Goal: Task Accomplishment & Management: Complete application form

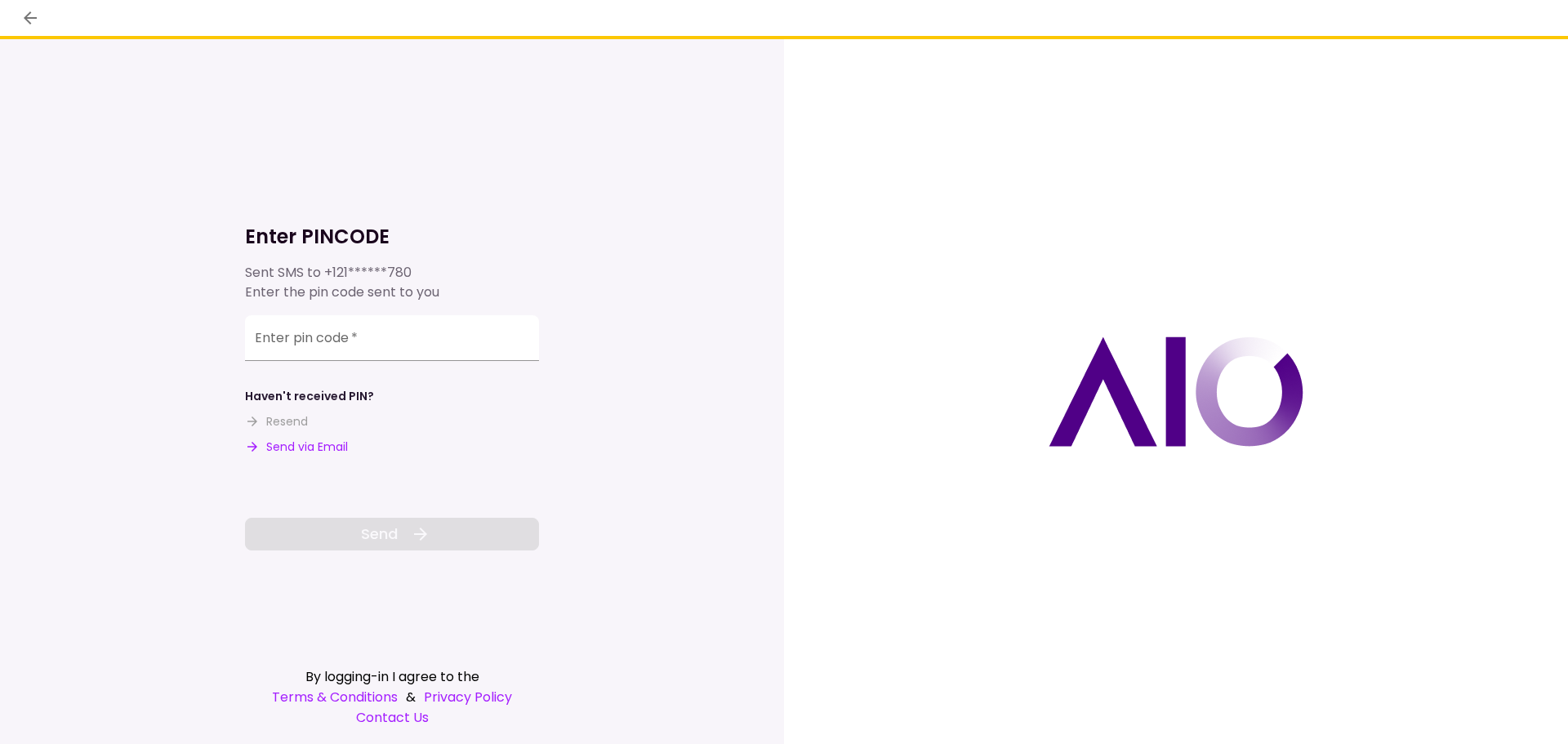
click at [302, 337] on div "Enter pin code   *" at bounding box center [392, 337] width 294 height 46
type input "******"
click at [392, 534] on span "Send" at bounding box center [379, 534] width 36 height 22
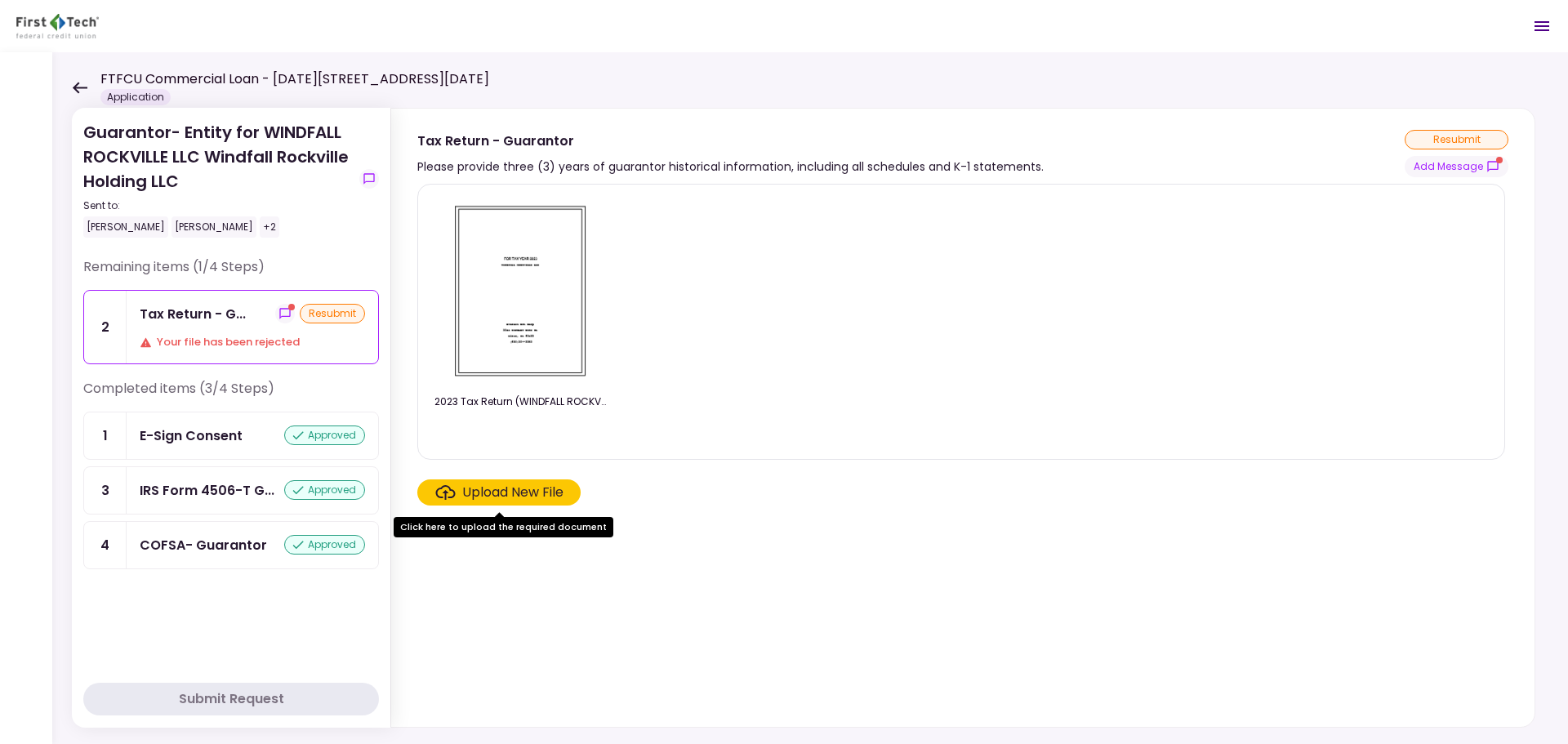
click at [77, 82] on icon at bounding box center [80, 88] width 16 height 12
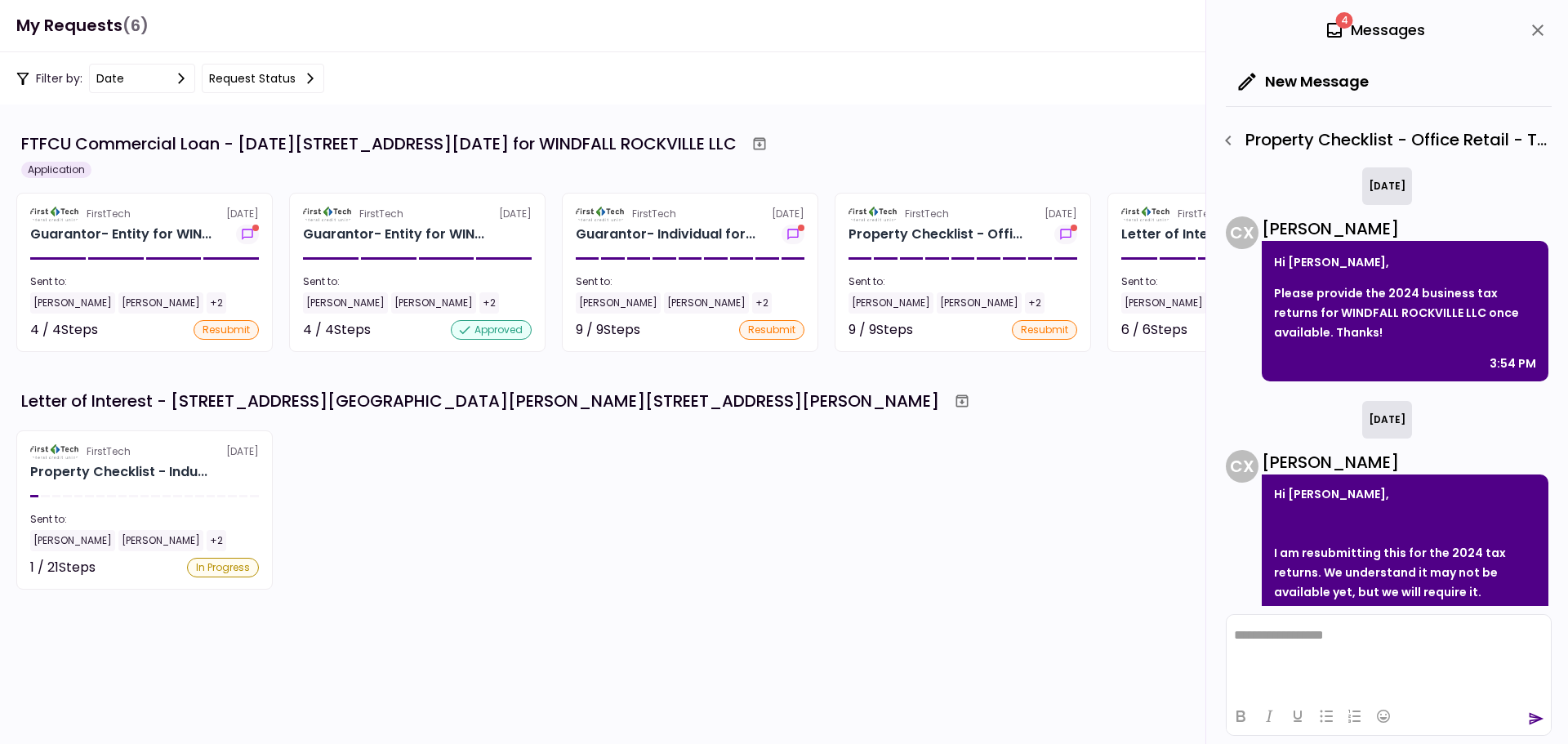
scroll to position [224, 0]
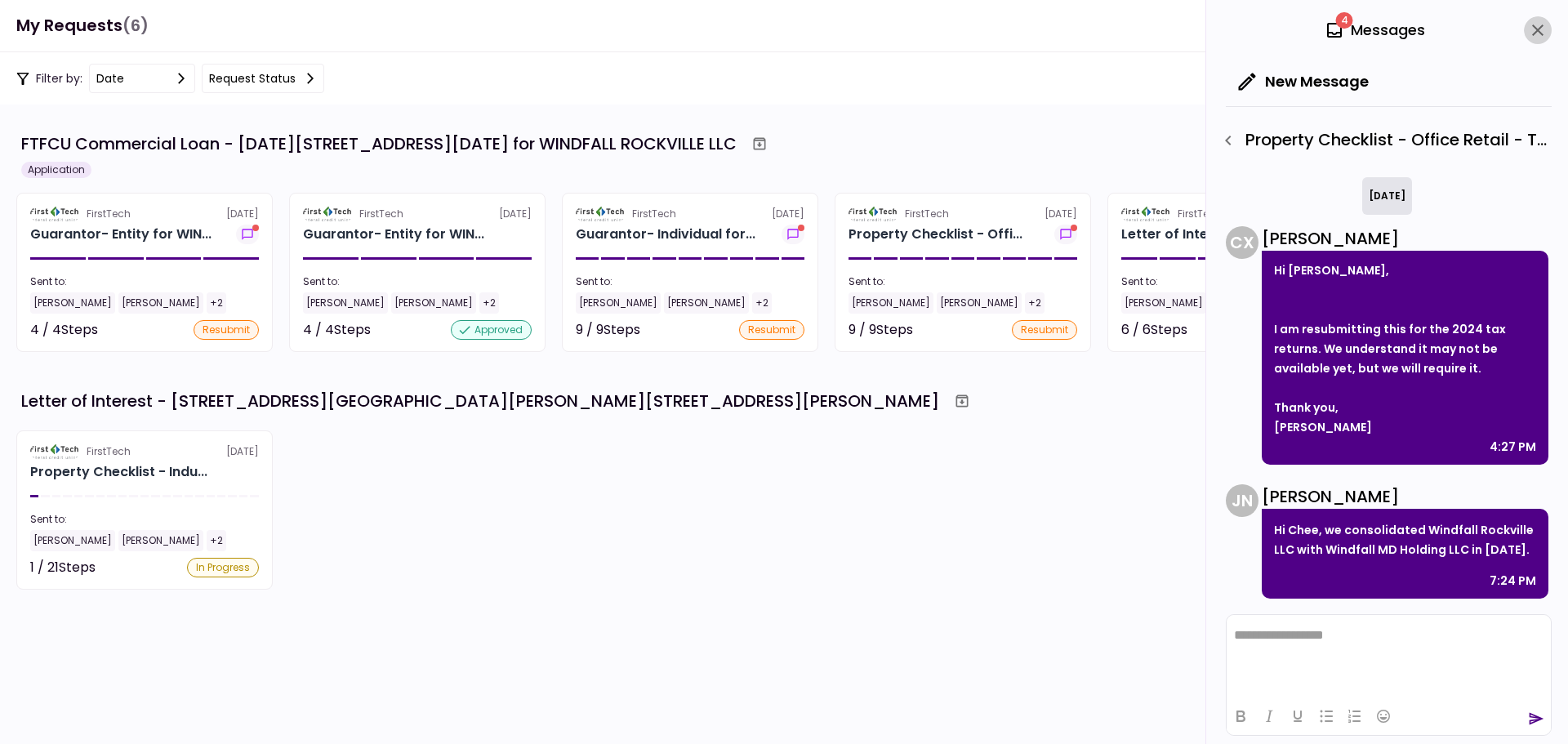
click at [1541, 24] on icon "close" at bounding box center [1537, 31] width 20 height 20
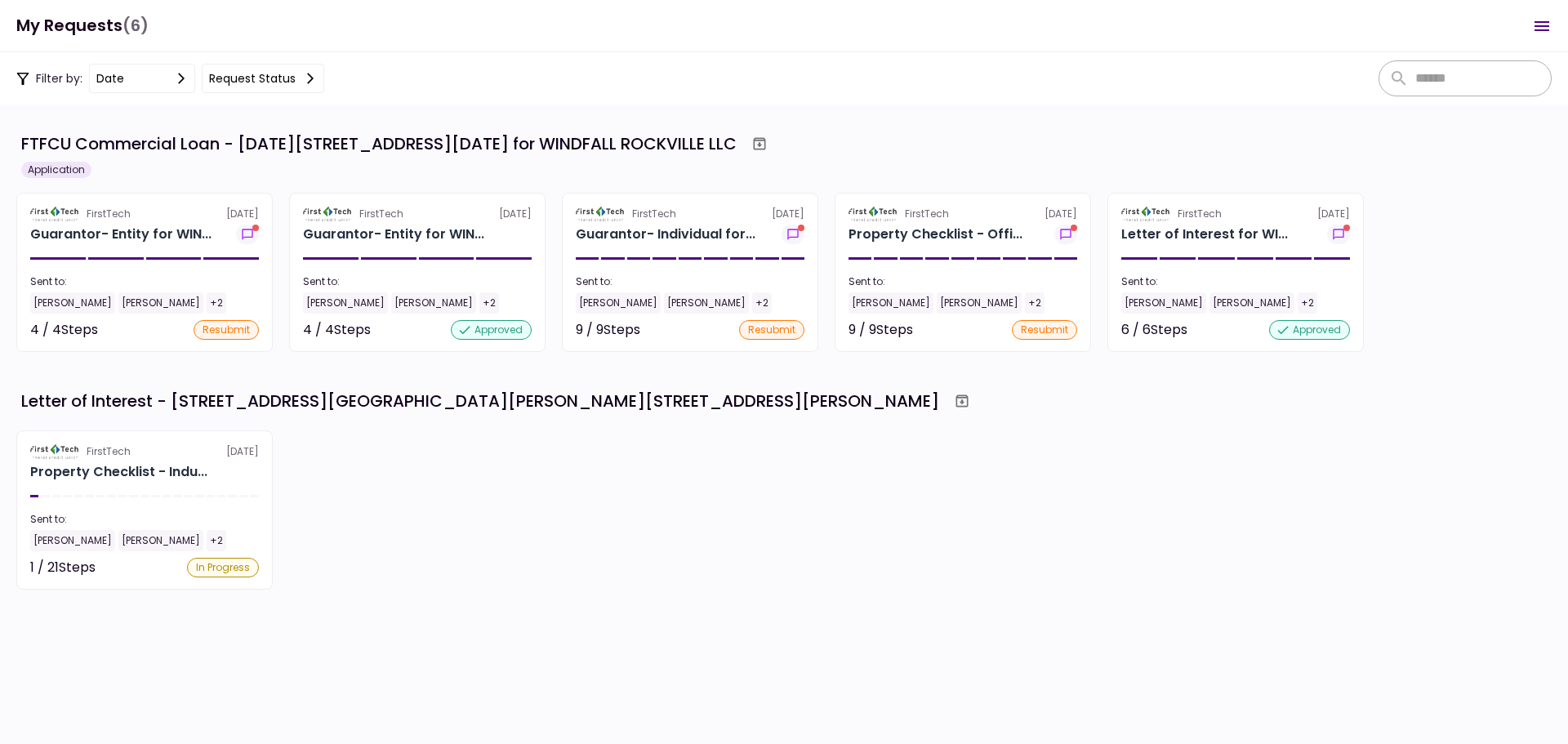
click at [307, 77] on icon at bounding box center [311, 79] width 13 height 13
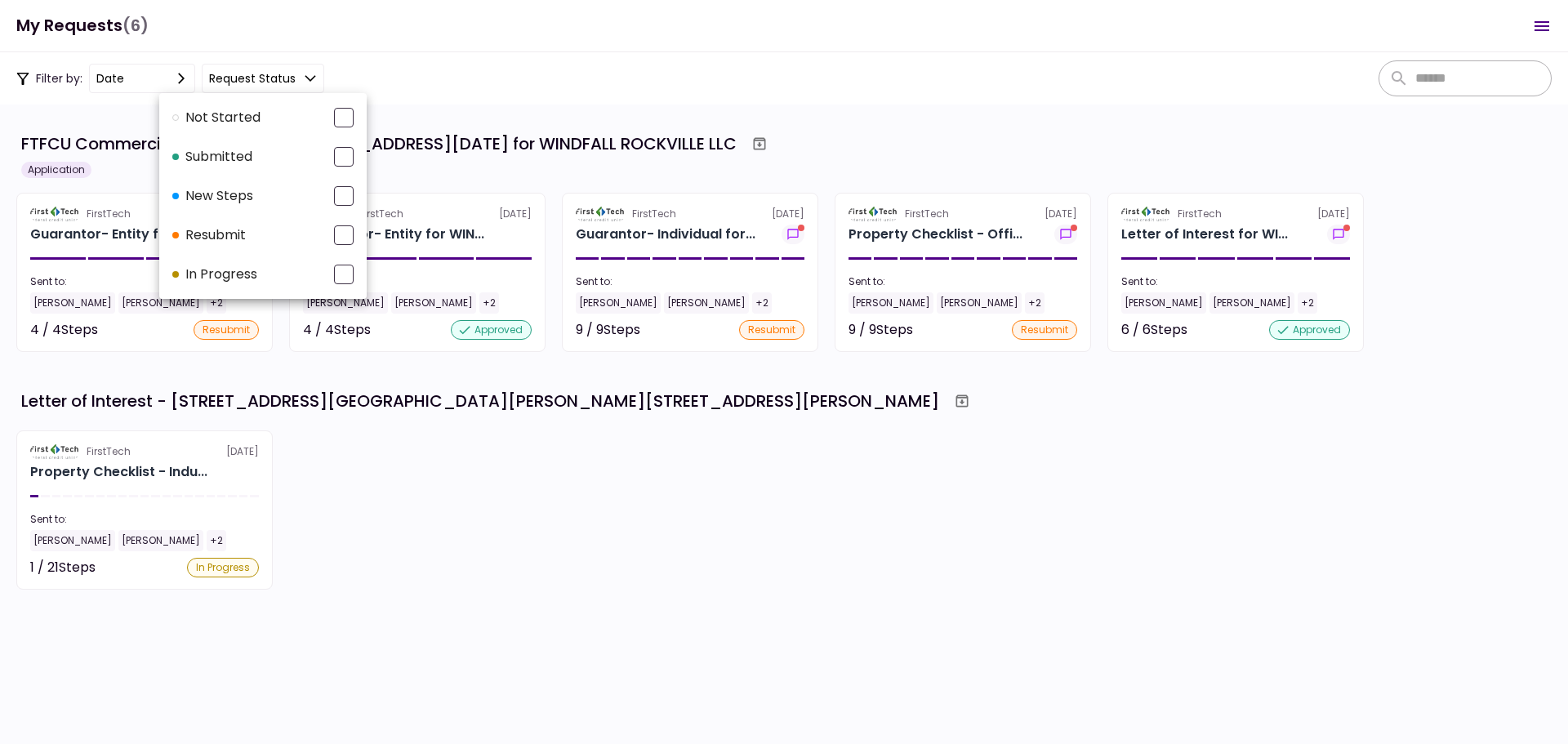
click at [909, 125] on div at bounding box center [784, 372] width 1568 height 744
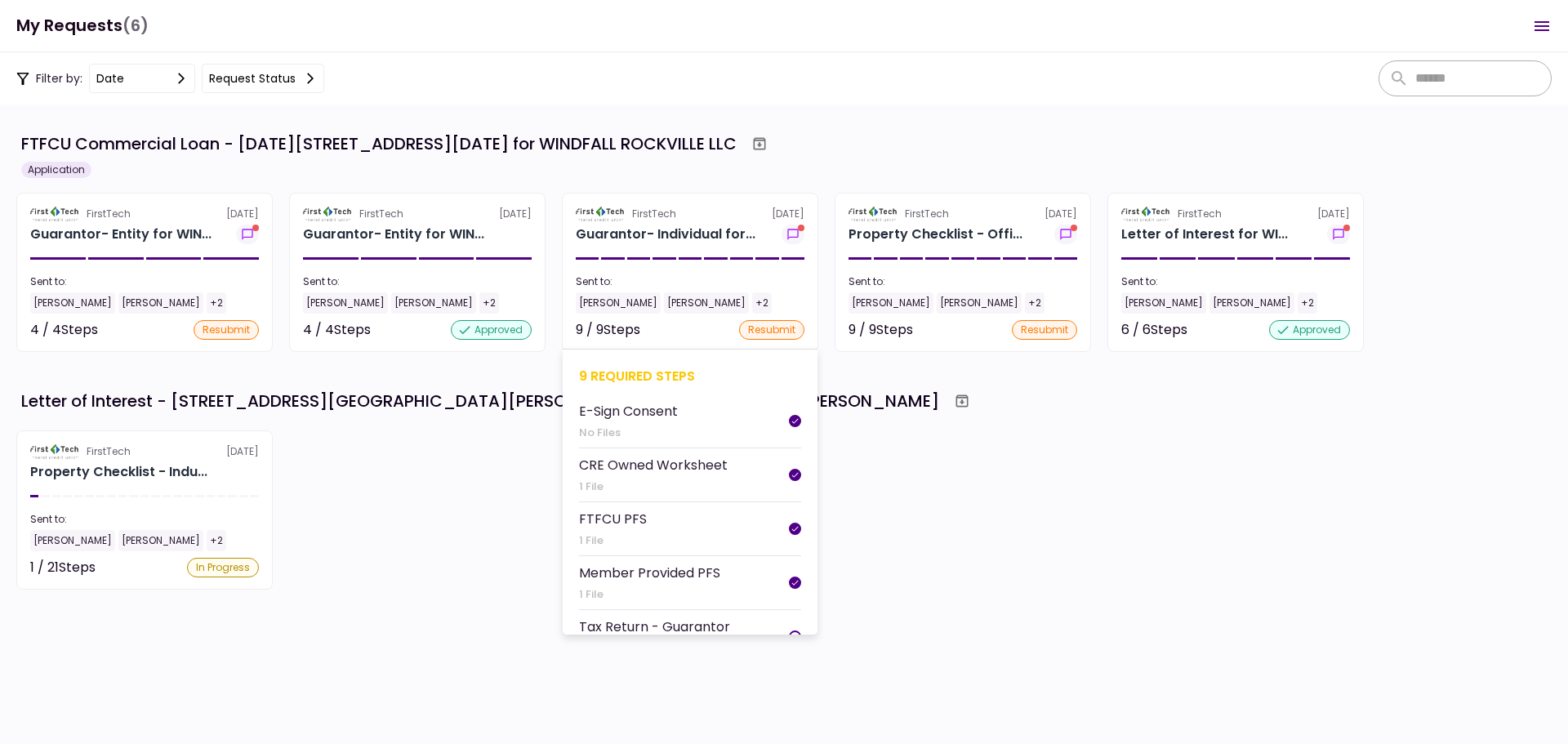
scroll to position [264, 0]
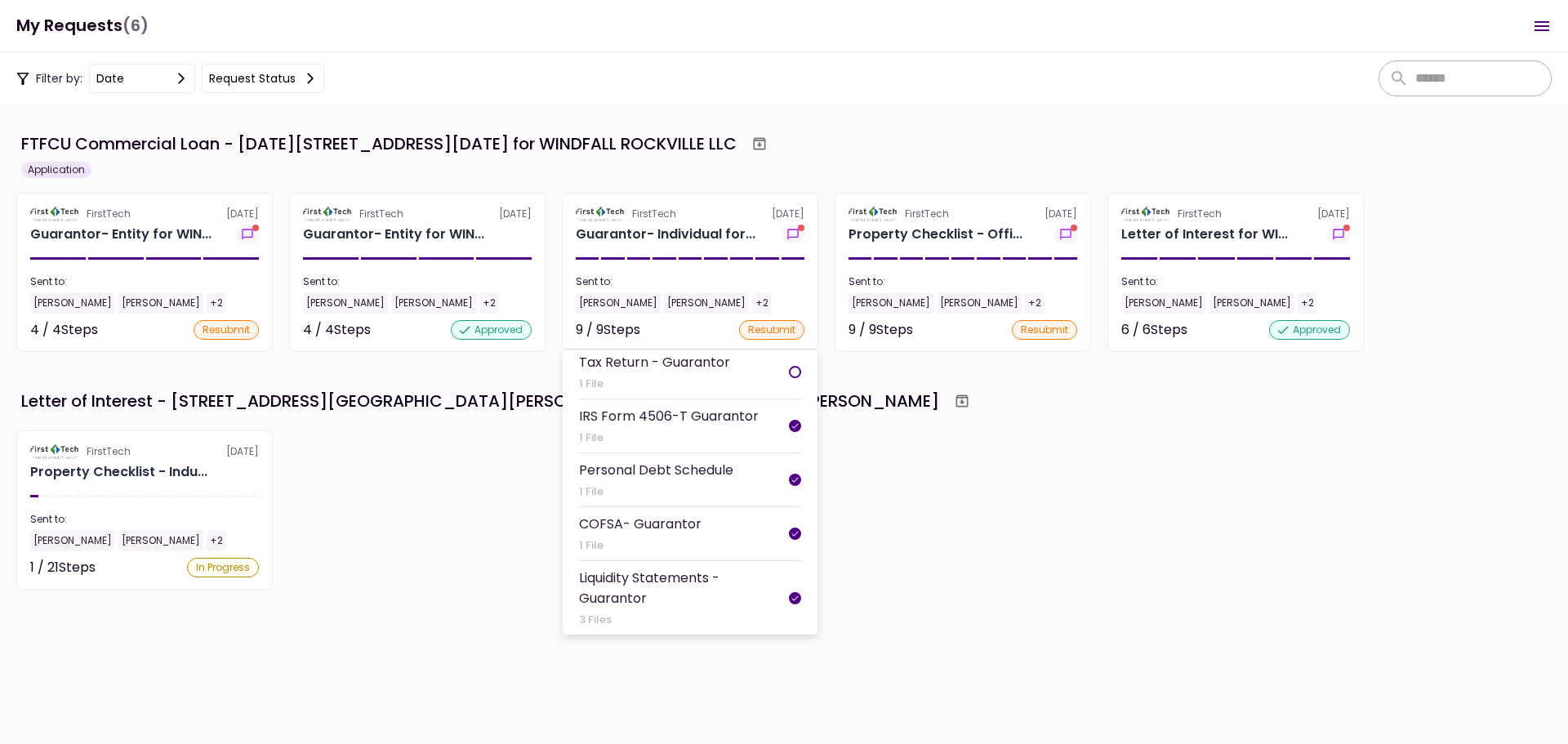
click at [637, 579] on div "Liquidity Statements - Guarantor" at bounding box center [684, 587] width 210 height 41
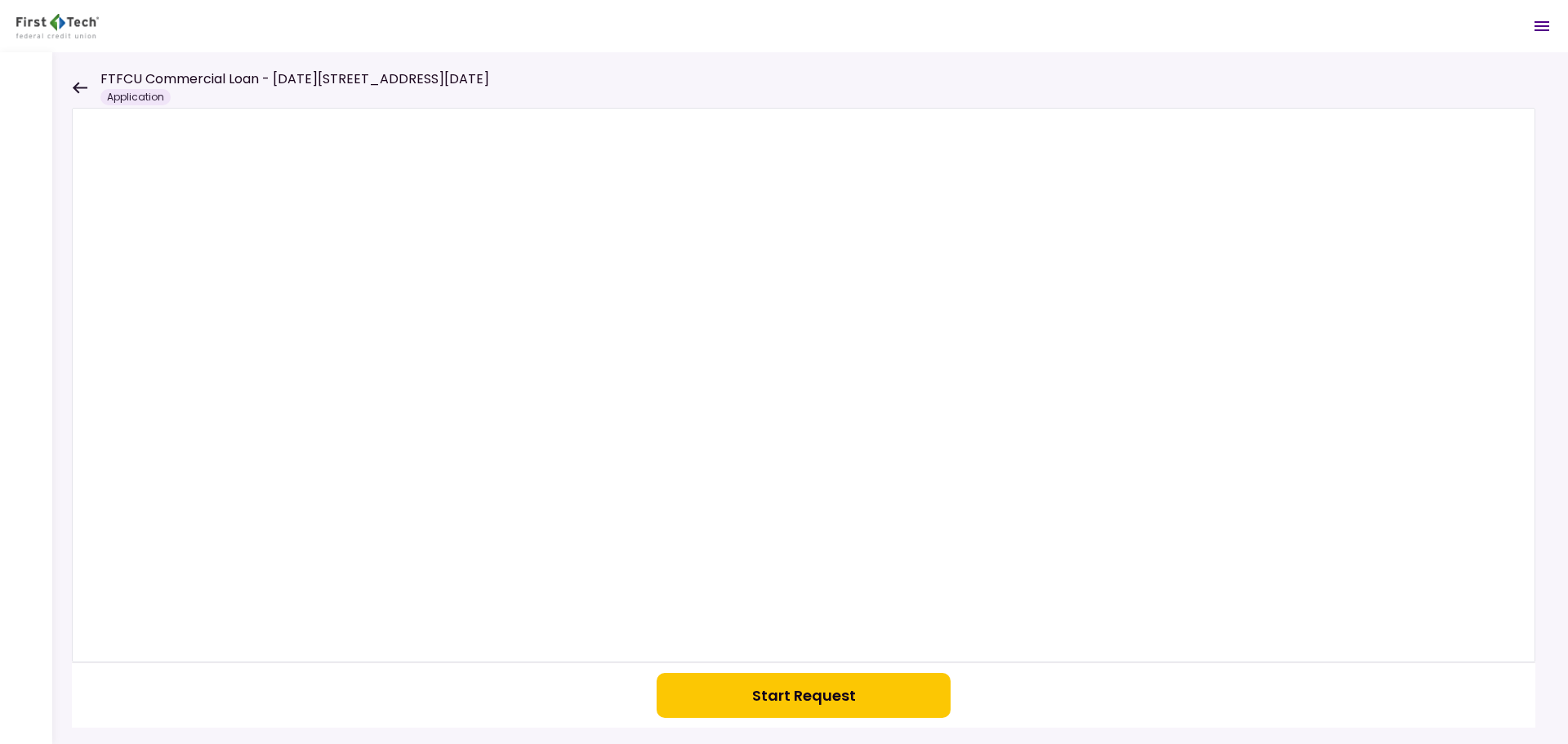
click at [81, 84] on icon at bounding box center [80, 88] width 16 height 12
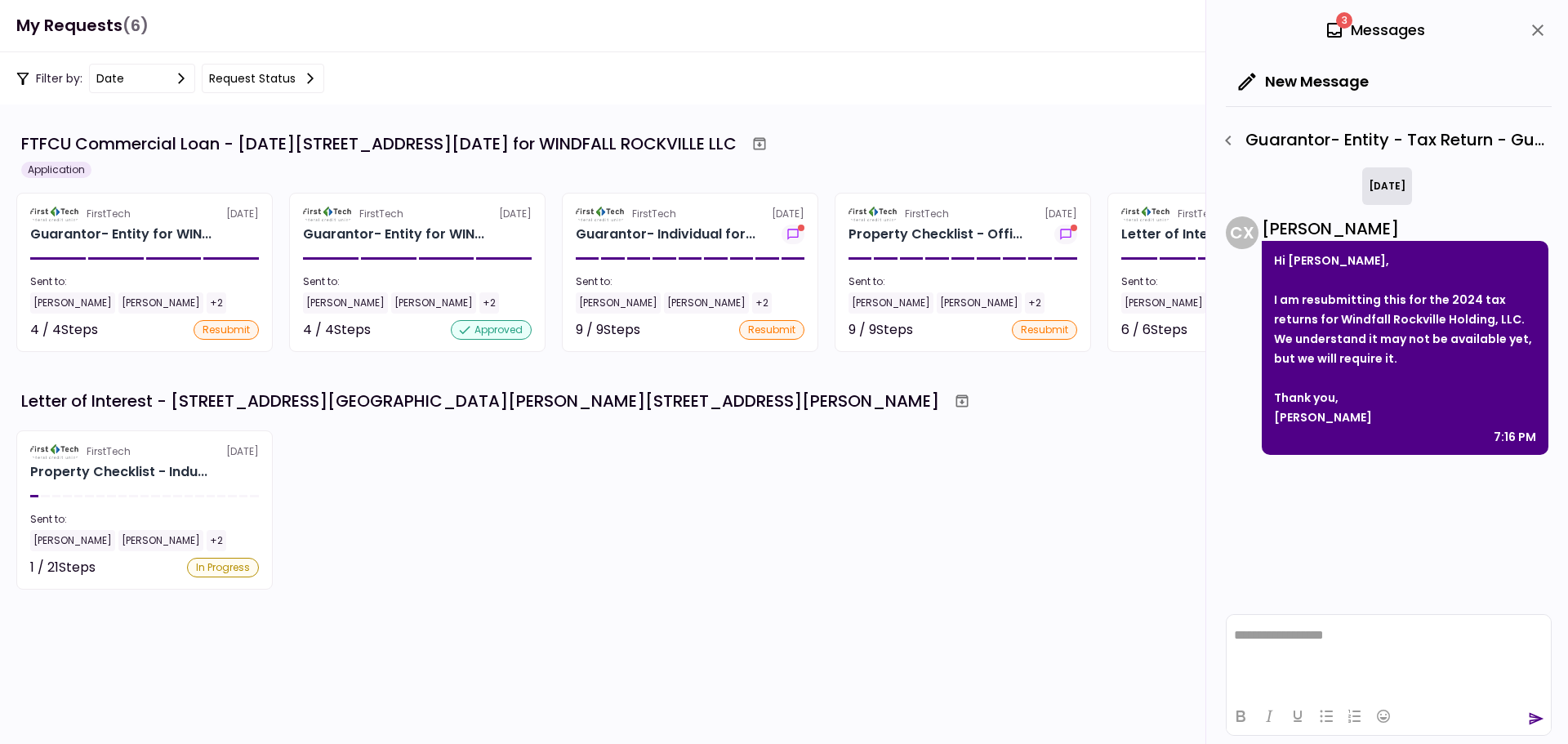
click at [1333, 25] on icon at bounding box center [1334, 31] width 15 height 15
click at [1357, 25] on div "3 Messages" at bounding box center [1374, 31] width 100 height 25
click at [1533, 28] on icon "close" at bounding box center [1537, 31] width 20 height 20
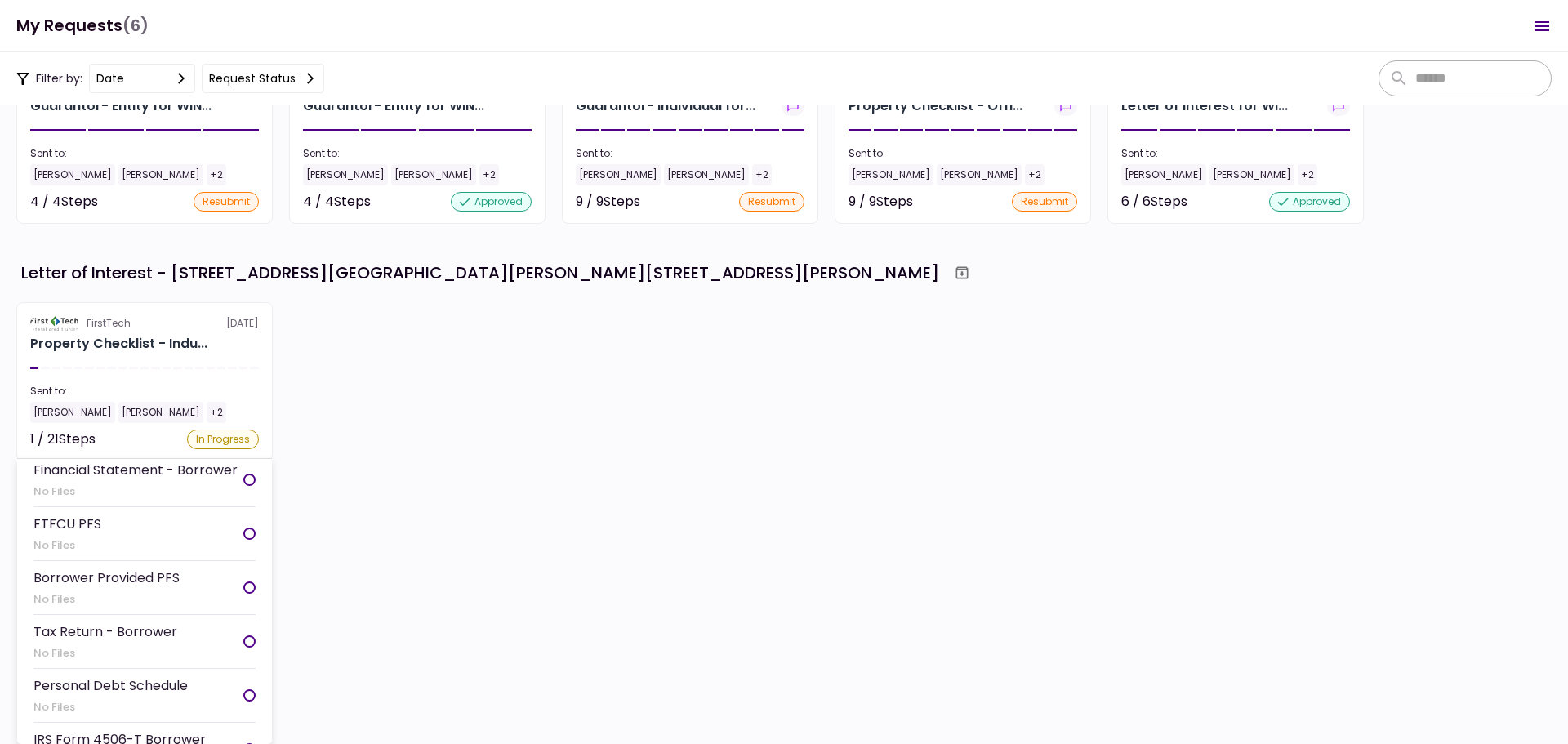
scroll to position [572, 0]
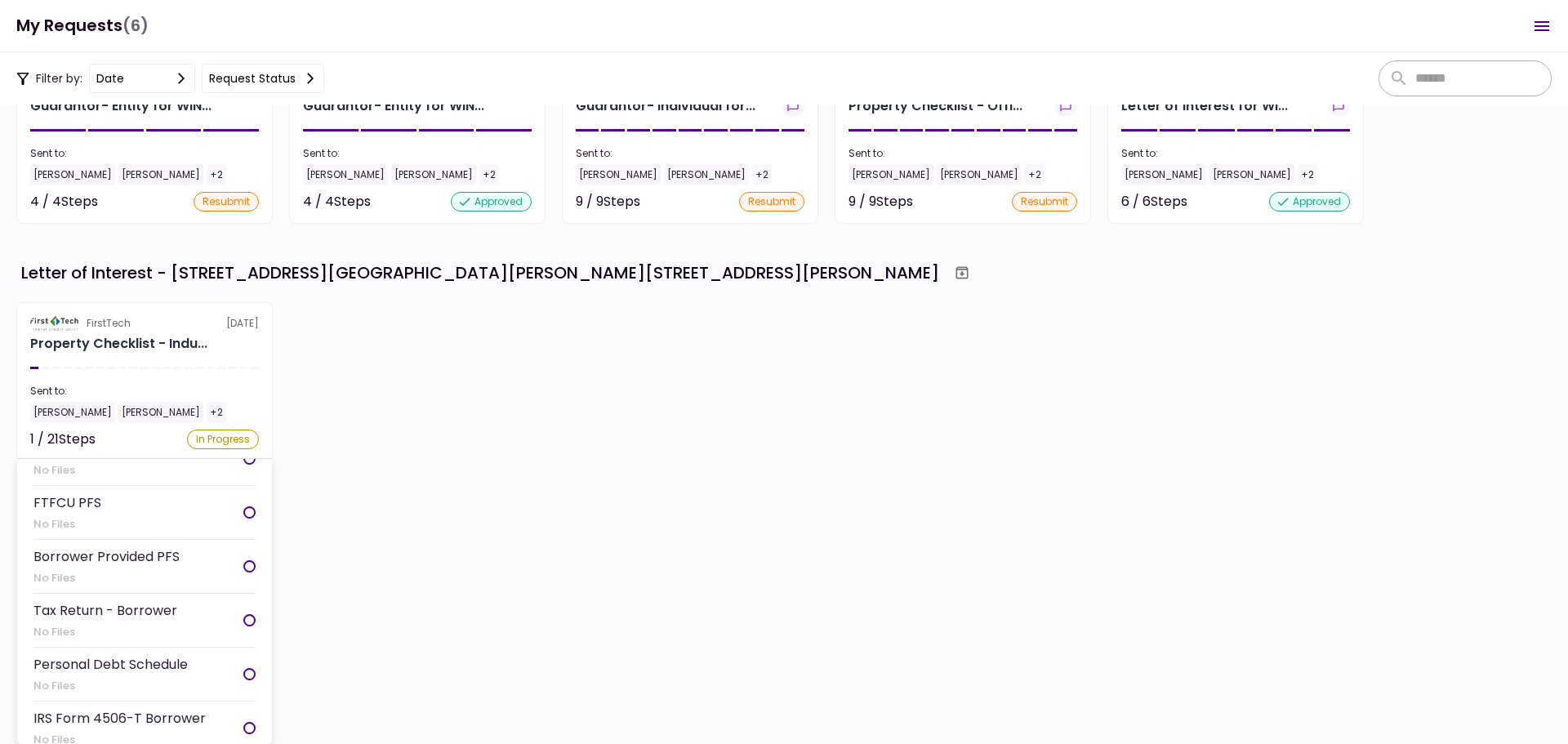
click at [66, 410] on div "[PERSON_NAME]" at bounding box center [72, 413] width 85 height 22
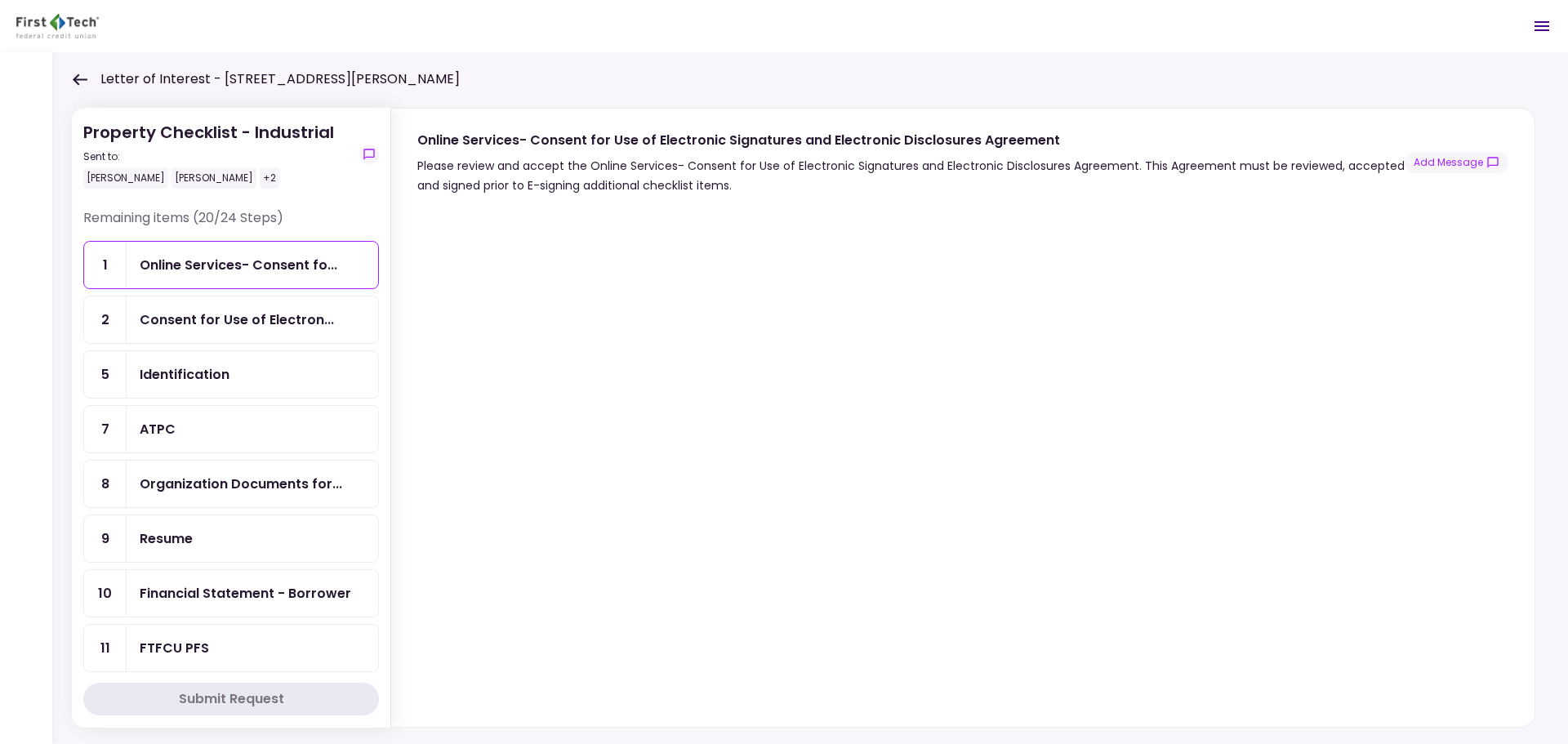
click at [259, 177] on div "+2" at bounding box center [269, 178] width 20 height 22
click at [82, 79] on icon at bounding box center [80, 80] width 15 height 12
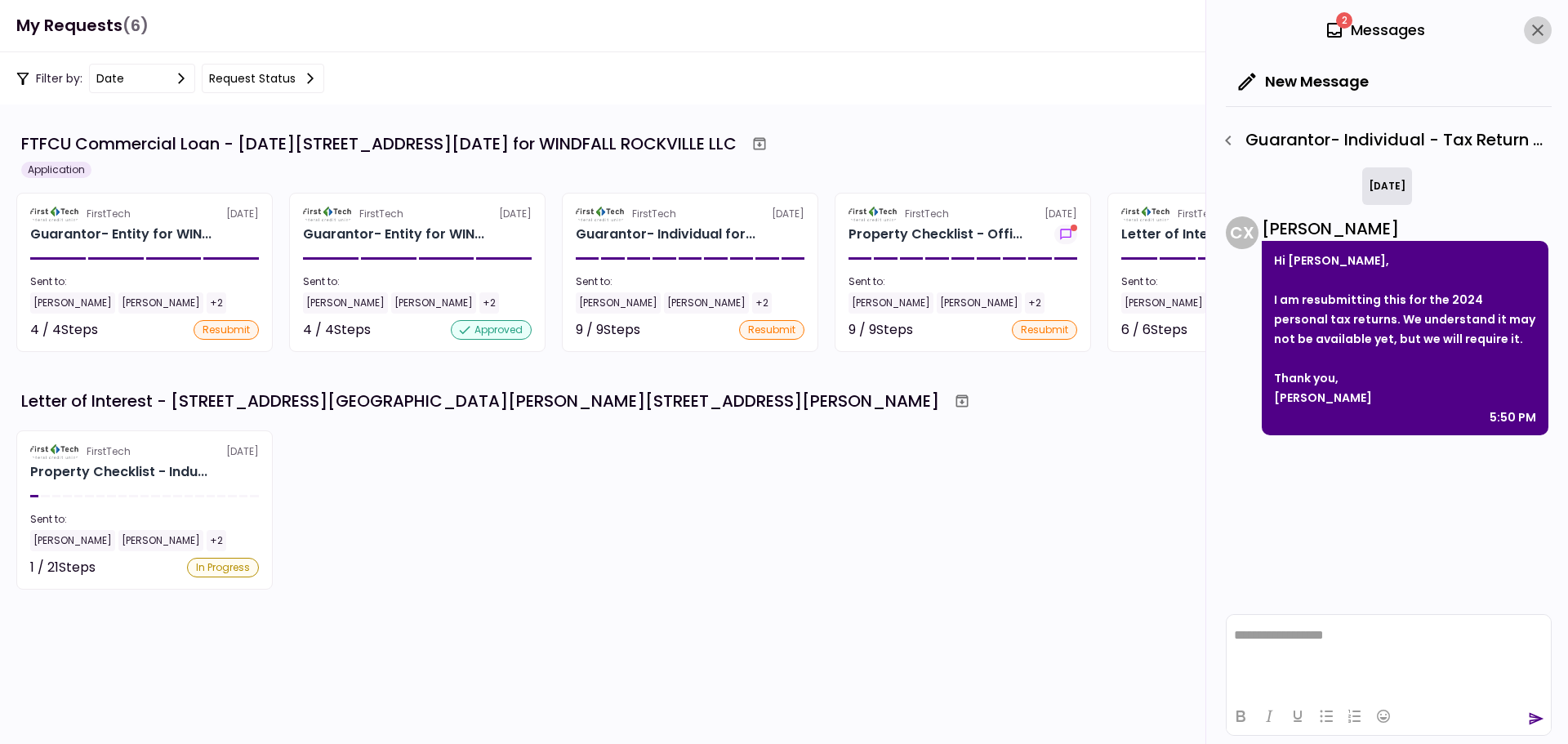
click at [1544, 27] on icon "close" at bounding box center [1537, 31] width 20 height 20
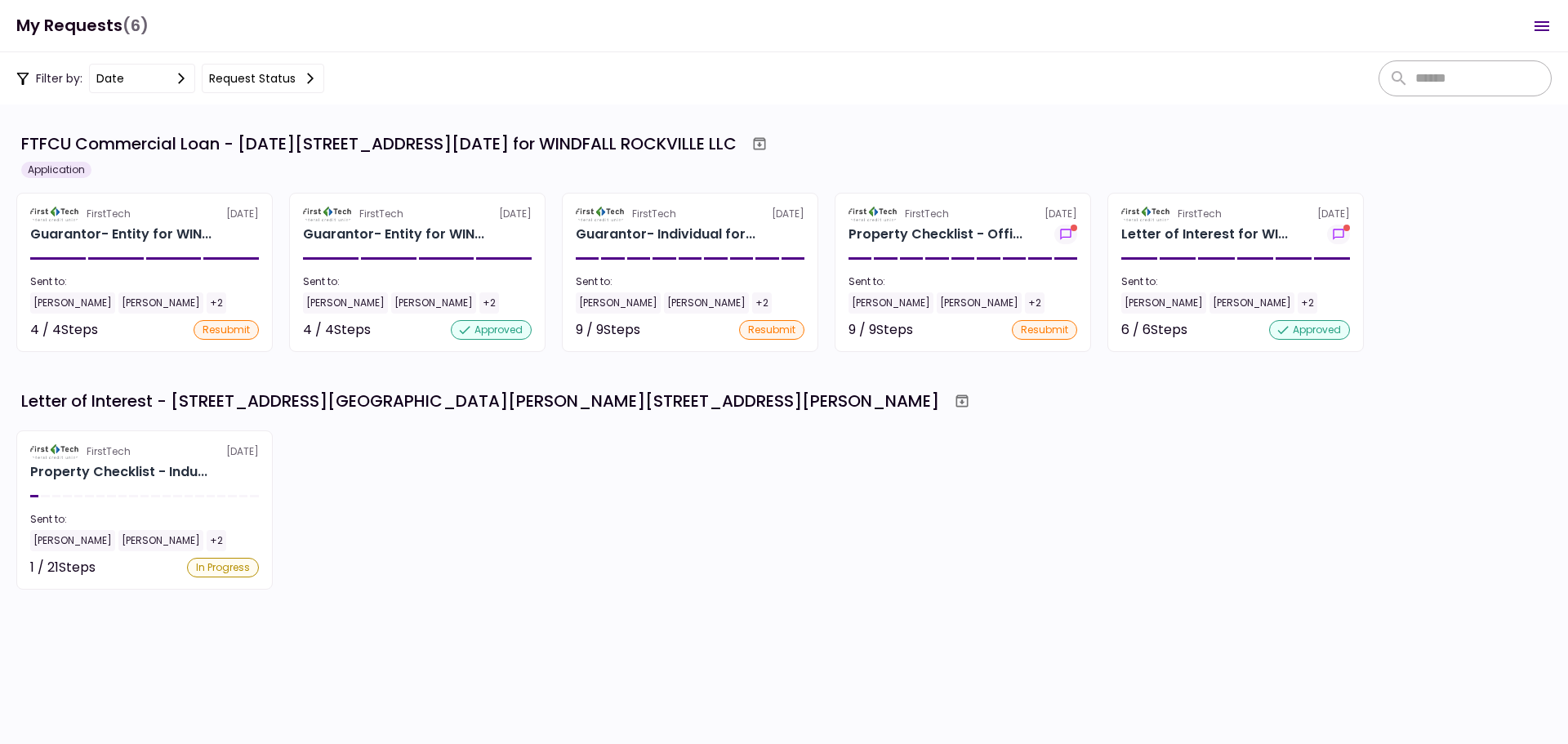
click at [310, 75] on icon at bounding box center [311, 79] width 13 height 13
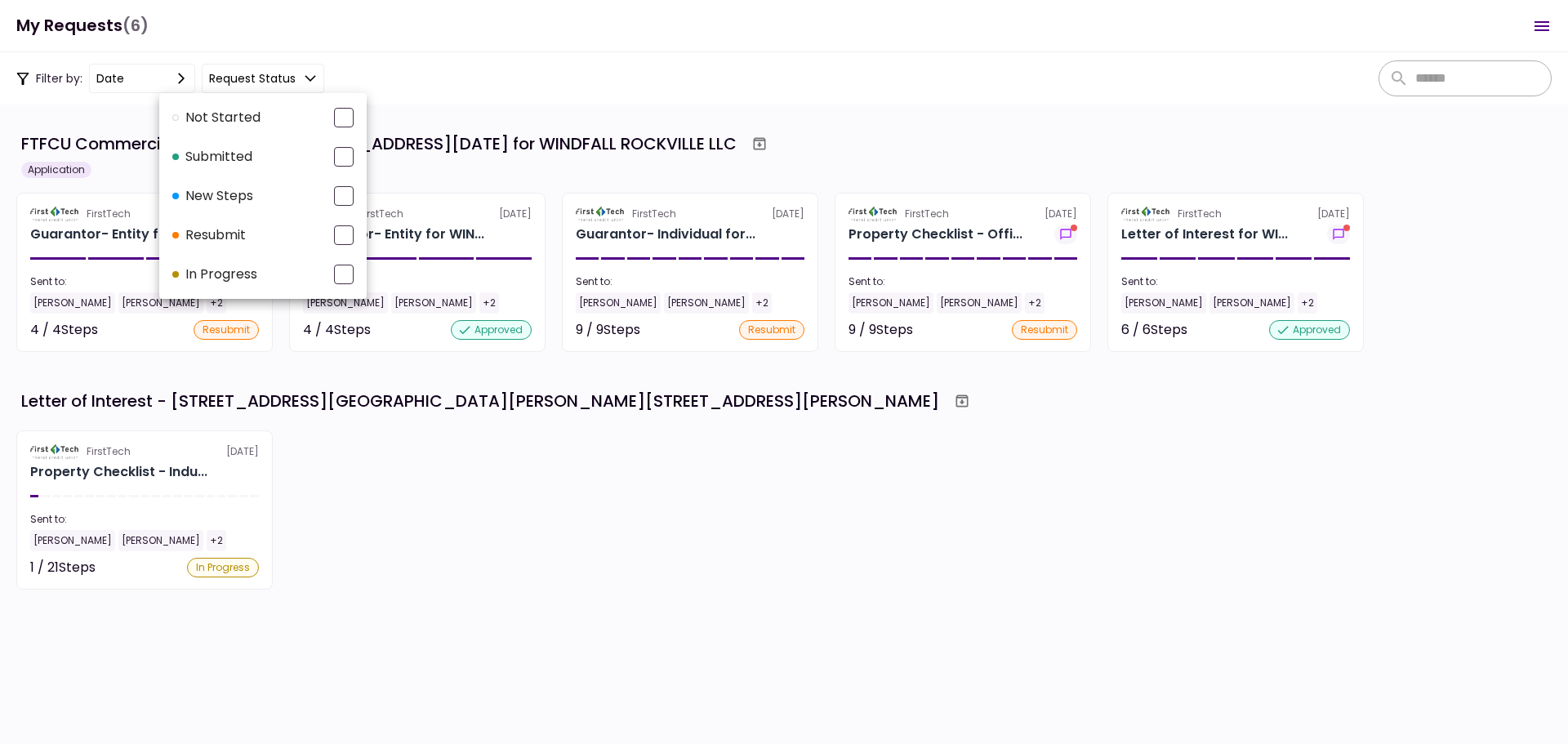
click at [602, 97] on div at bounding box center [784, 372] width 1568 height 744
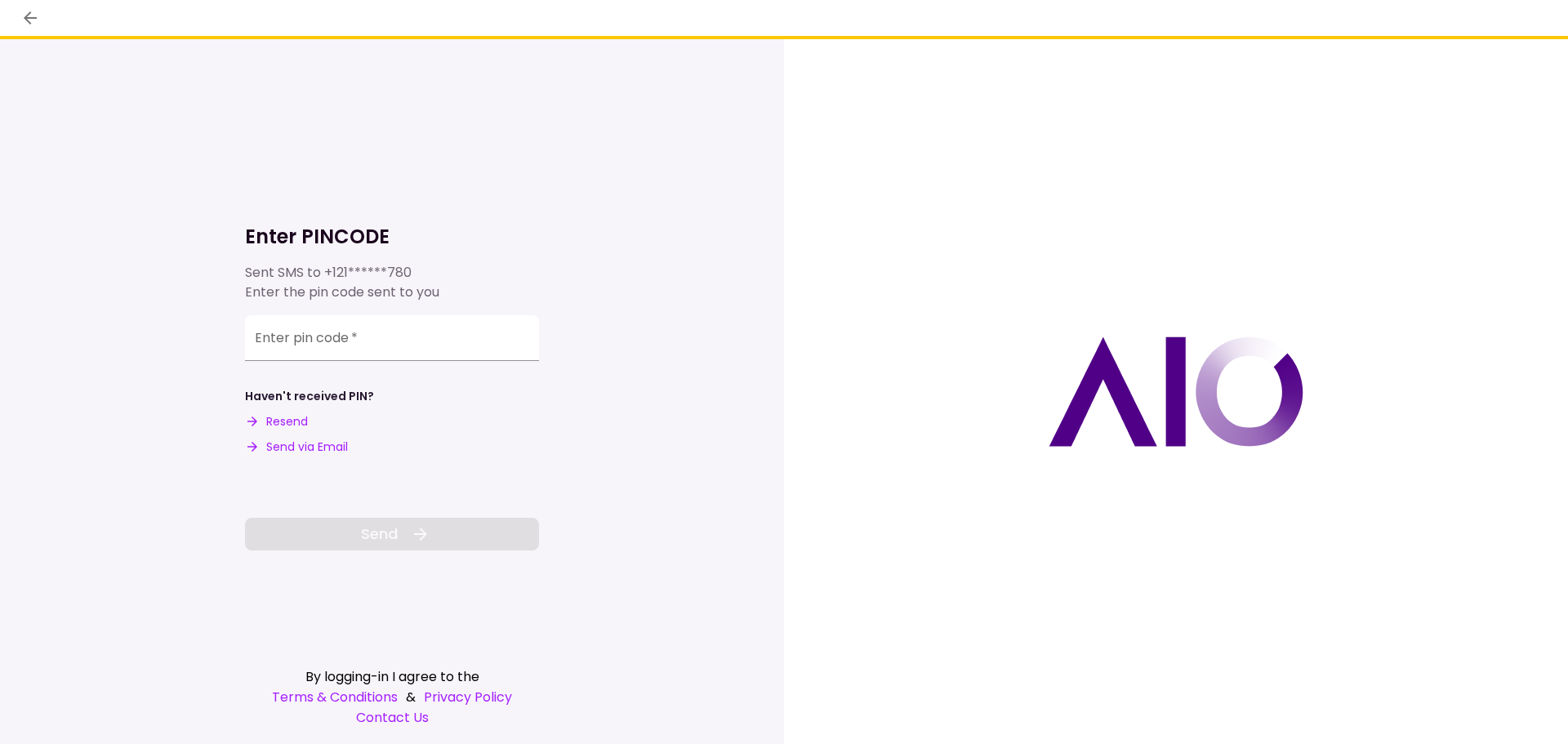
click at [325, 336] on div "Enter pin code   *" at bounding box center [392, 337] width 294 height 46
type input "******"
click at [394, 532] on span "Send" at bounding box center [379, 534] width 36 height 22
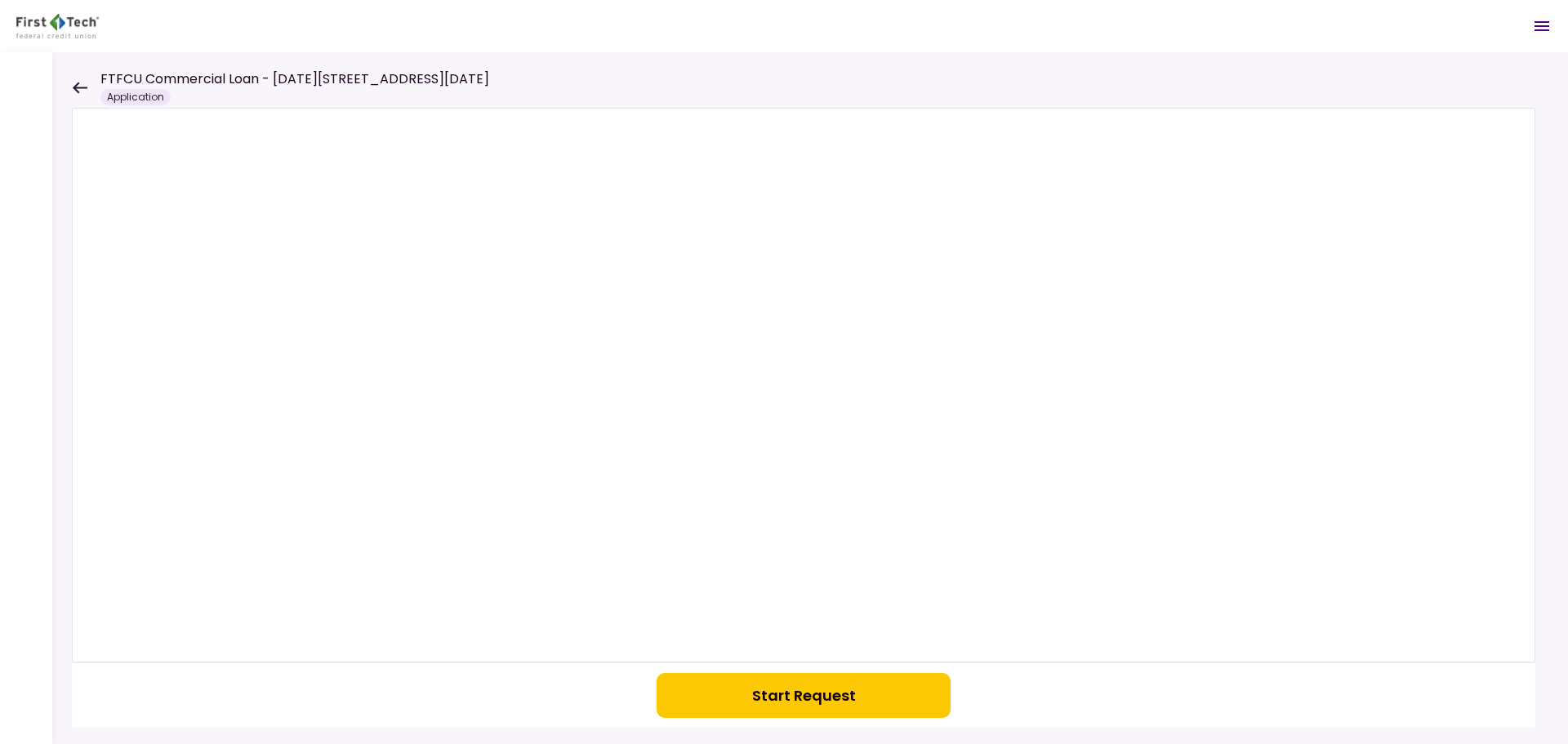
click at [851, 698] on button "Start Request" at bounding box center [803, 695] width 294 height 45
click at [83, 83] on icon at bounding box center [80, 88] width 16 height 12
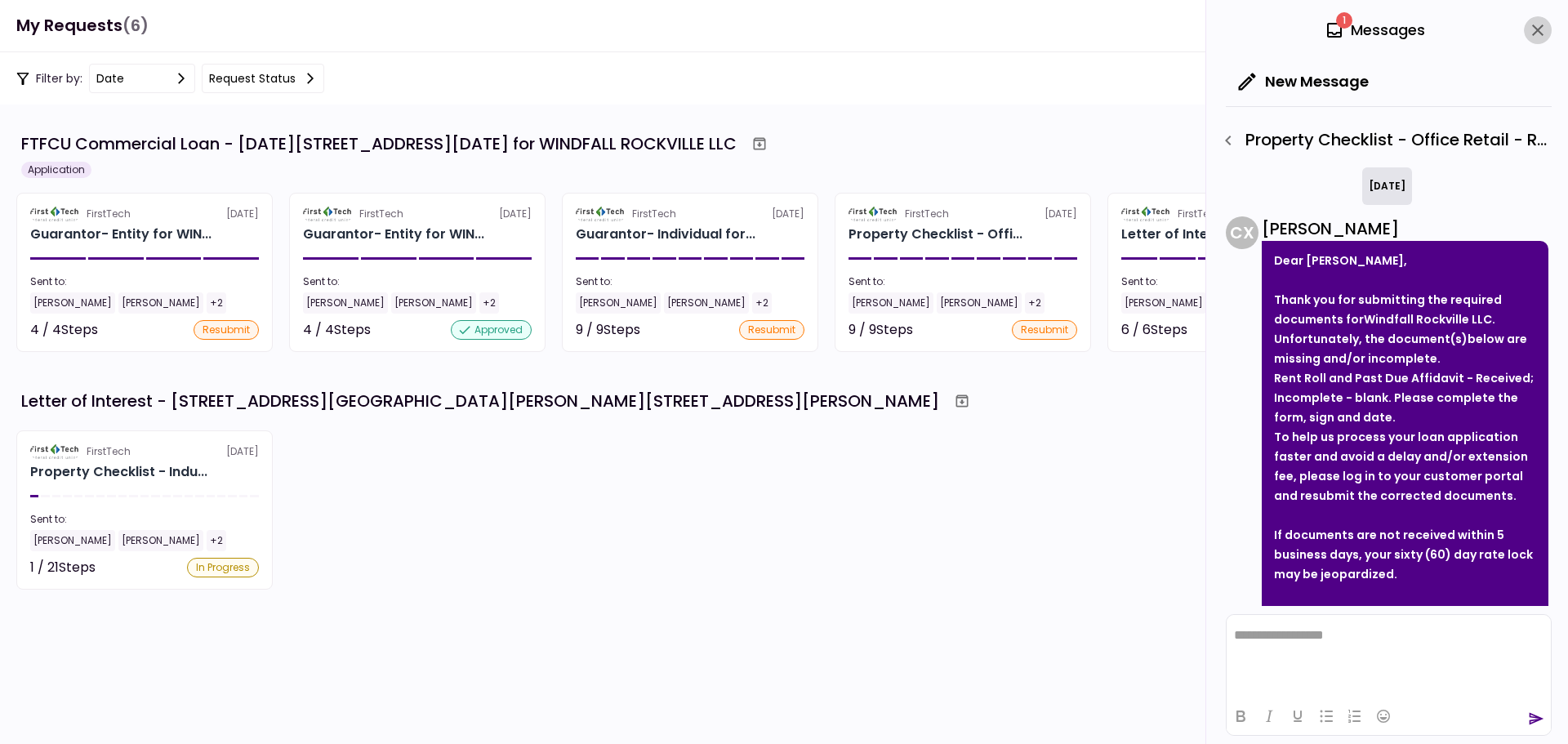
click at [1546, 27] on icon "close" at bounding box center [1537, 31] width 20 height 20
